Goal: Transaction & Acquisition: Purchase product/service

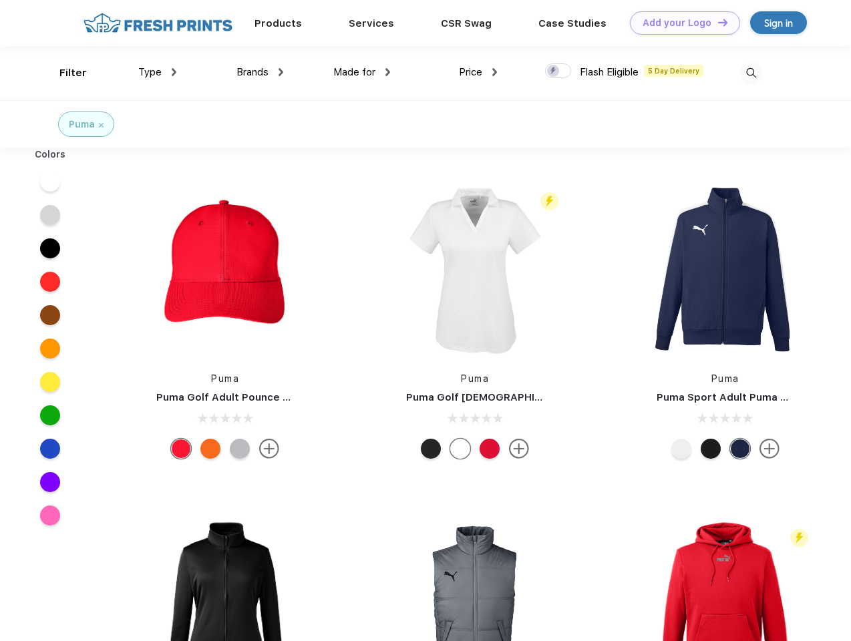
click at [680, 23] on link "Add your Logo Design Tool" at bounding box center [685, 22] width 110 height 23
click at [0, 0] on div "Design Tool" at bounding box center [0, 0] width 0 height 0
click at [716, 22] on link "Add your Logo Design Tool" at bounding box center [685, 22] width 110 height 23
click at [64, 73] on div "Filter" at bounding box center [72, 72] width 27 height 15
click at [158, 72] on span "Type" at bounding box center [149, 72] width 23 height 12
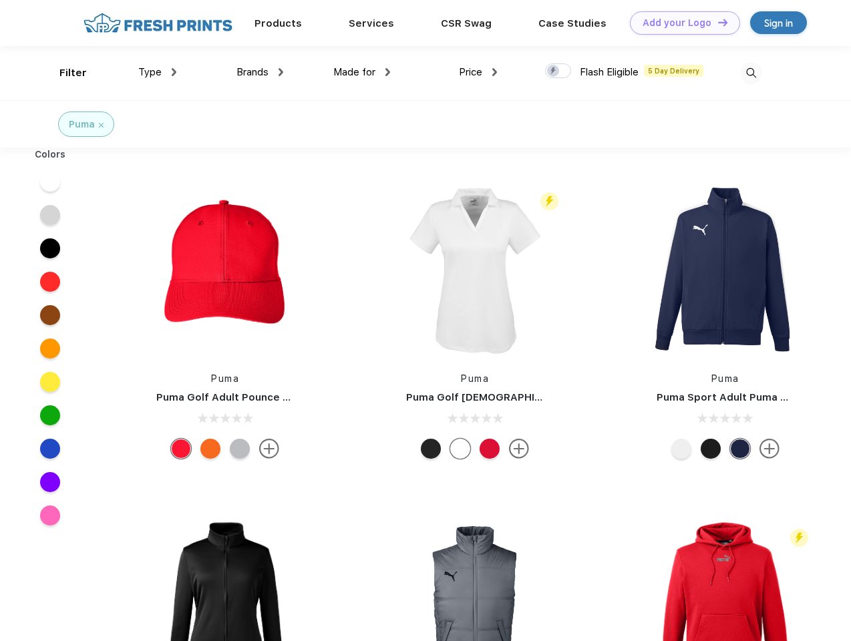
click at [260, 72] on span "Brands" at bounding box center [252, 72] width 32 height 12
click at [362, 72] on span "Made for" at bounding box center [354, 72] width 42 height 12
click at [478, 72] on span "Price" at bounding box center [470, 72] width 23 height 12
click at [558, 71] on div at bounding box center [558, 70] width 26 height 15
click at [554, 71] on input "checkbox" at bounding box center [549, 67] width 9 height 9
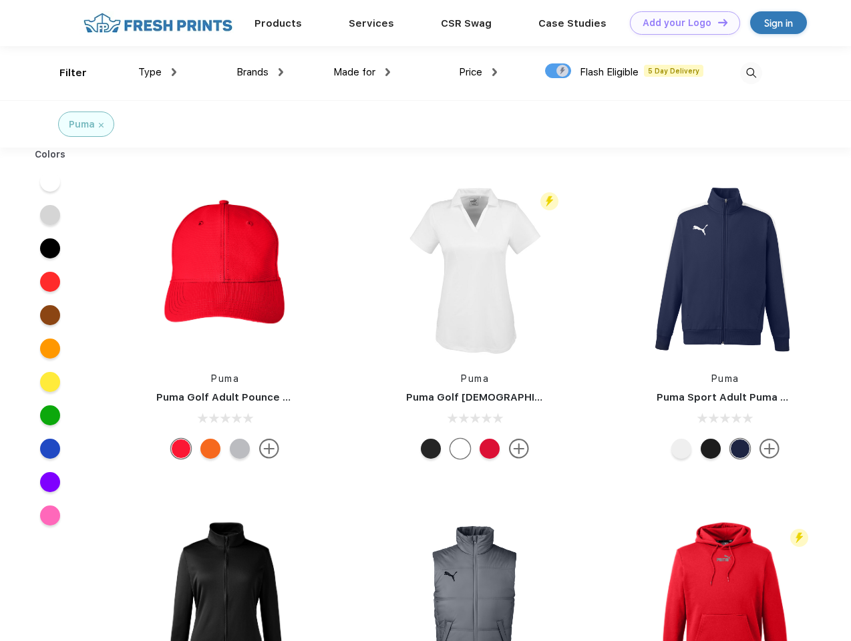
click at [750, 73] on img at bounding box center [751, 73] width 22 height 22
